Goal: Navigation & Orientation: Go to known website

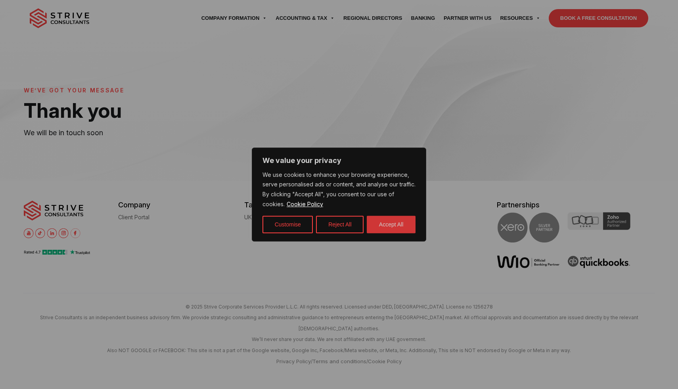
click at [388, 223] on button "Accept All" at bounding box center [391, 224] width 49 height 17
